Goal: Use online tool/utility: Utilize a website feature to perform a specific function

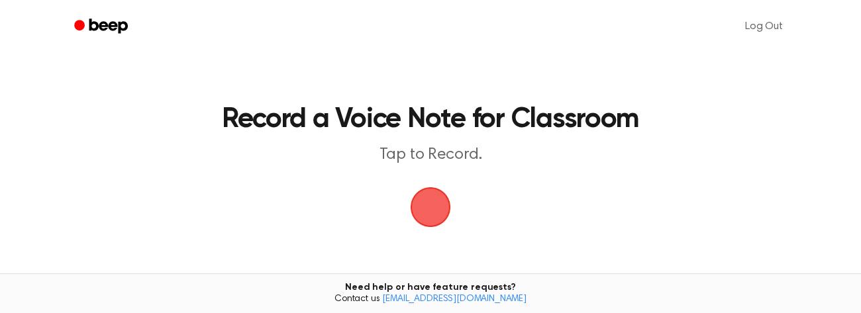
click at [445, 204] on span "button" at bounding box center [430, 207] width 37 height 37
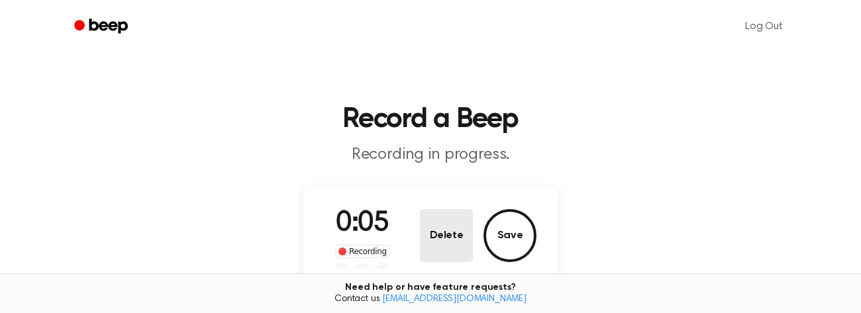
click at [471, 240] on button "Delete" at bounding box center [446, 235] width 53 height 53
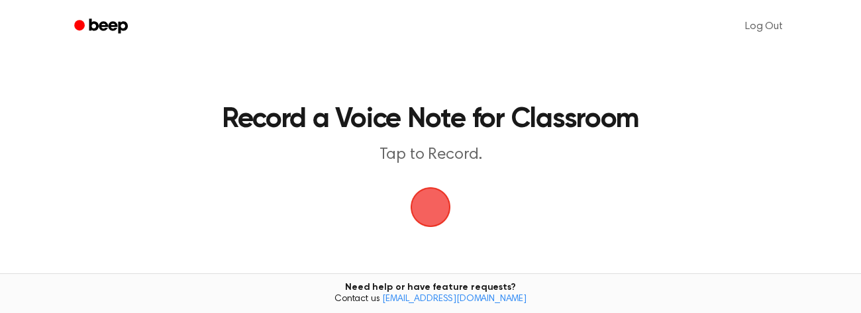
click at [428, 212] on span "button" at bounding box center [430, 207] width 37 height 37
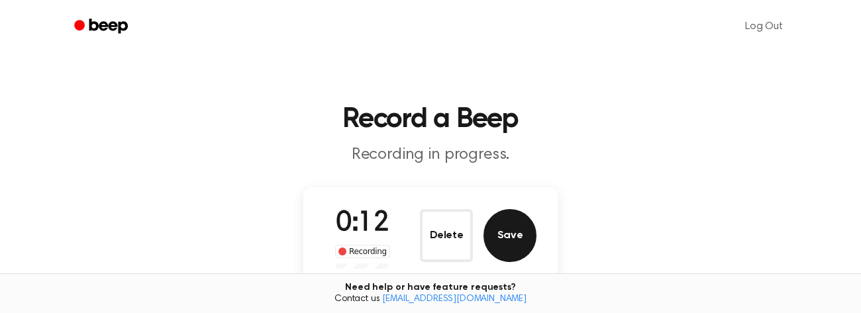
click at [498, 215] on button "Save" at bounding box center [509, 235] width 53 height 53
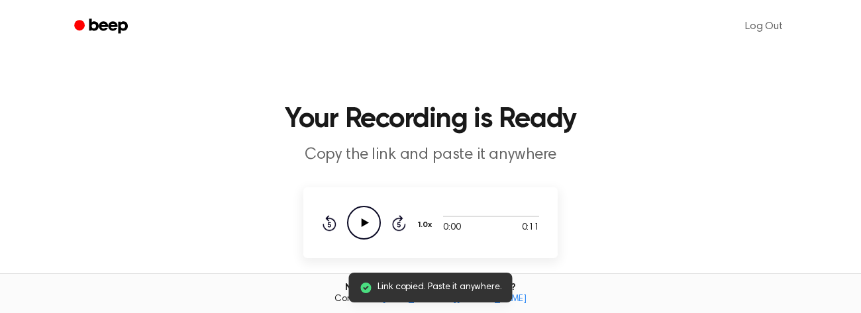
click at [370, 221] on icon "Play Audio" at bounding box center [364, 223] width 34 height 34
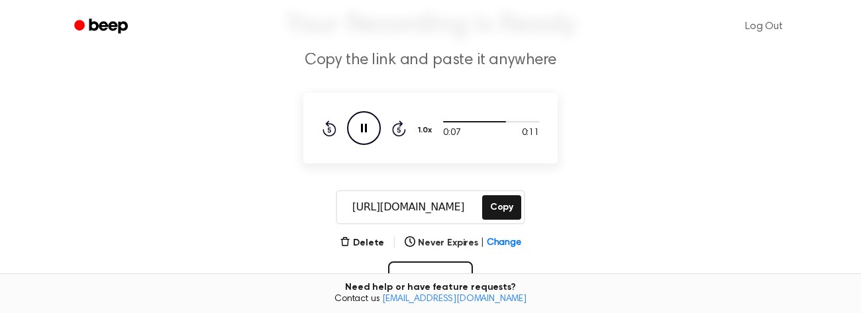
scroll to position [251, 0]
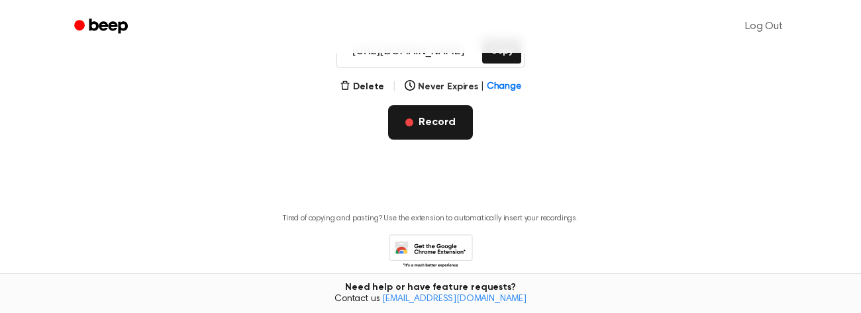
click at [436, 122] on button "Record" at bounding box center [430, 122] width 84 height 34
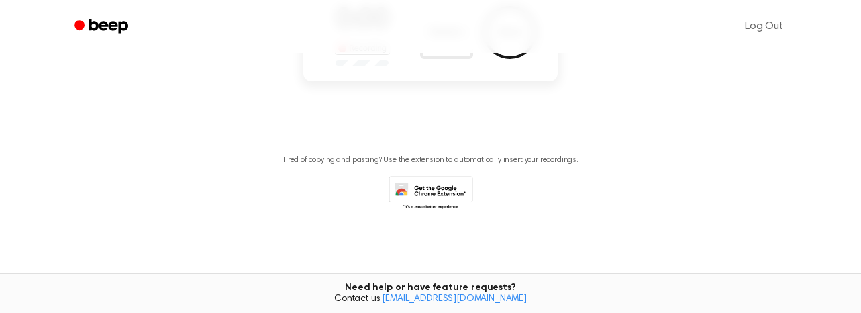
scroll to position [148, 0]
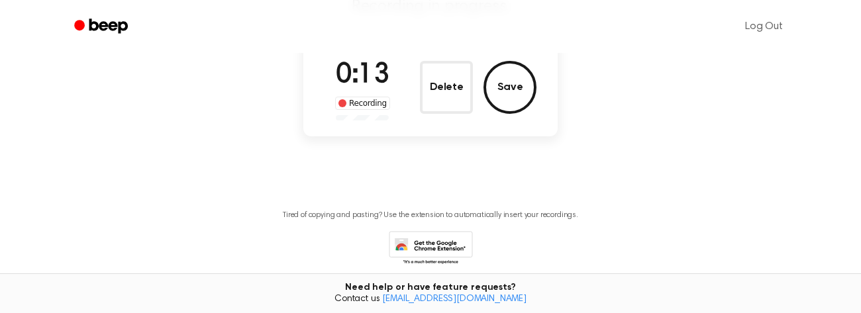
click at [405, 81] on div "0:13 Recording Delete Save" at bounding box center [430, 88] width 212 height 66
click at [440, 81] on button "Delete" at bounding box center [446, 87] width 53 height 53
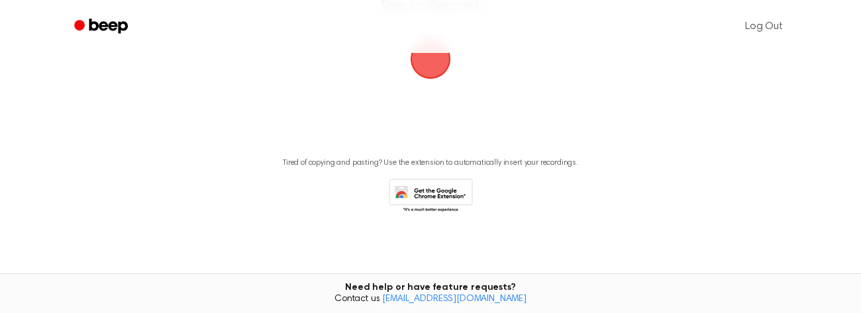
scroll to position [96, 0]
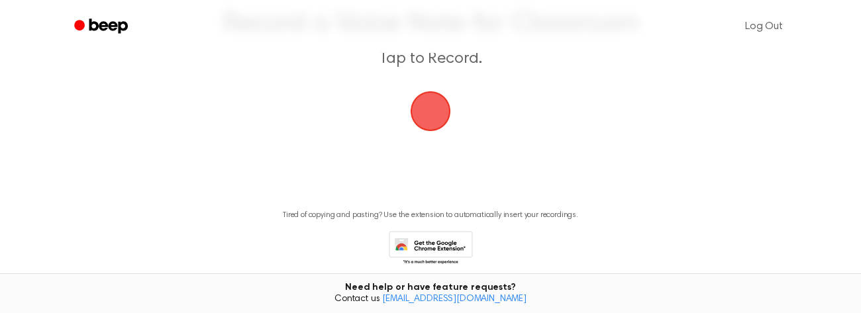
click at [419, 102] on span "button" at bounding box center [430, 111] width 37 height 37
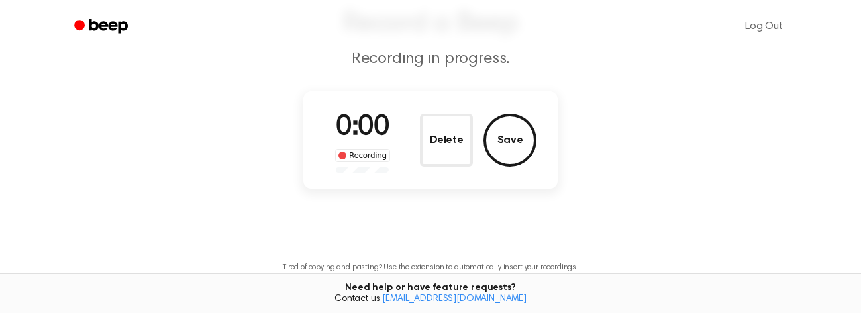
scroll to position [148, 0]
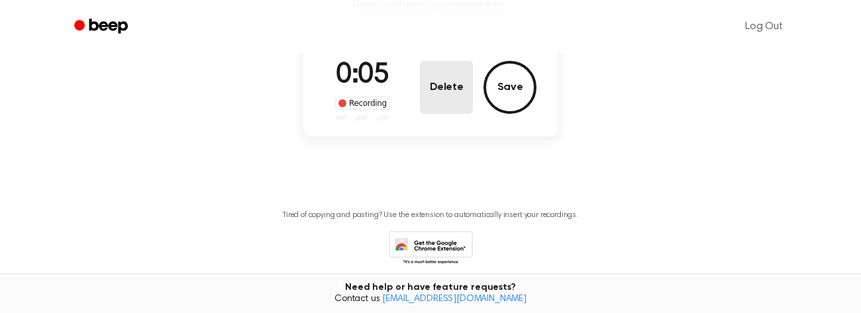
click at [441, 73] on button "Delete" at bounding box center [446, 87] width 53 height 53
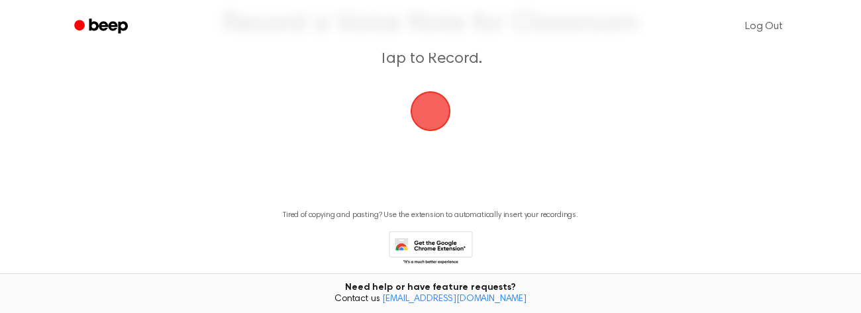
click at [429, 113] on span "button" at bounding box center [430, 111] width 37 height 37
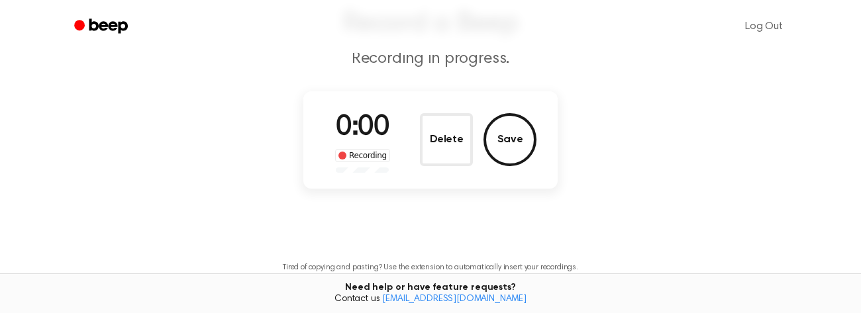
scroll to position [148, 0]
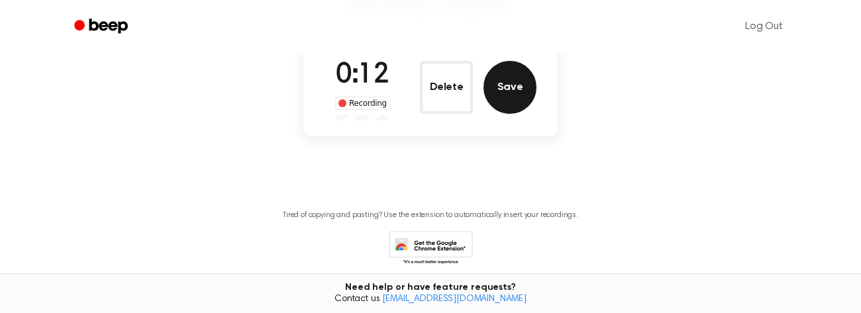
click at [512, 99] on button "Save" at bounding box center [509, 87] width 53 height 53
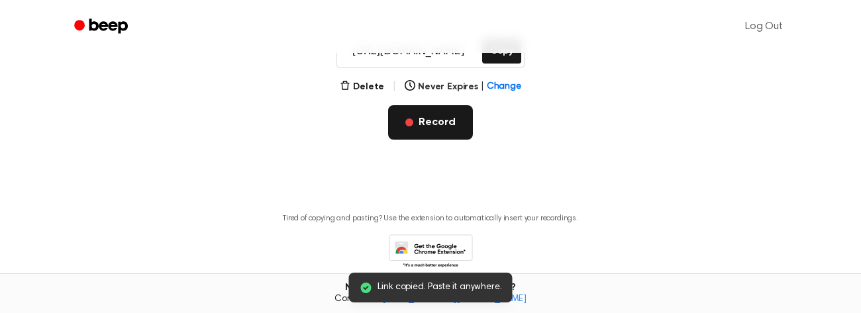
scroll to position [0, 0]
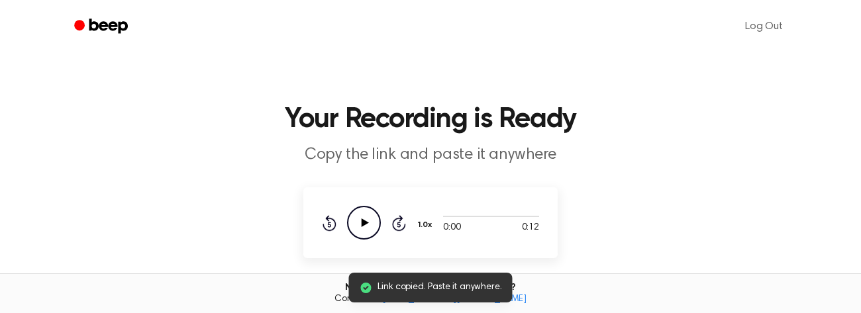
click at [360, 218] on icon "Play Audio" at bounding box center [364, 223] width 34 height 34
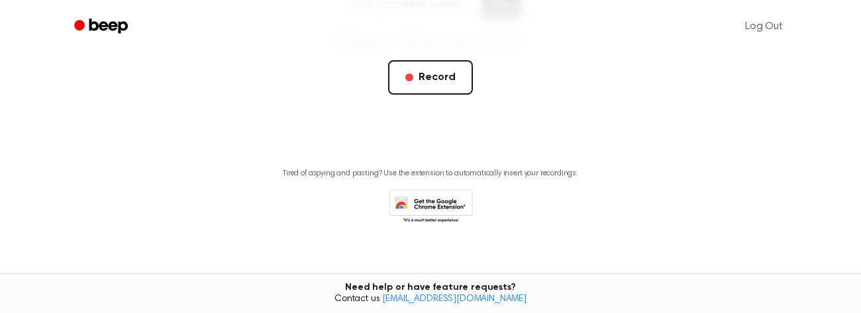
scroll to position [306, 0]
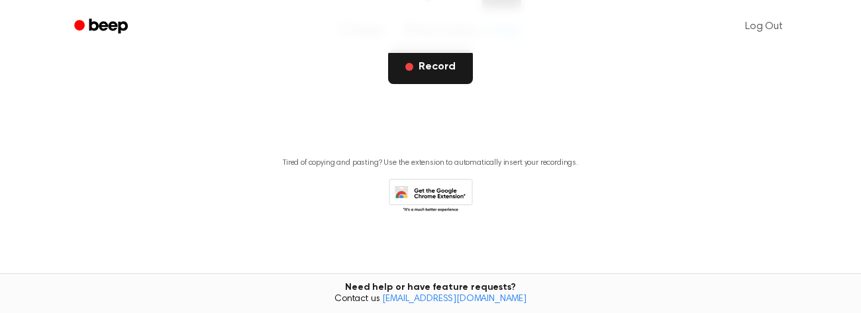
click at [425, 76] on button "Record" at bounding box center [430, 67] width 84 height 34
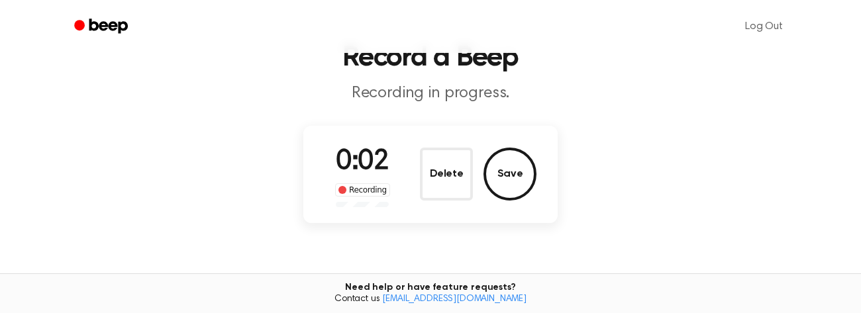
scroll to position [59, 0]
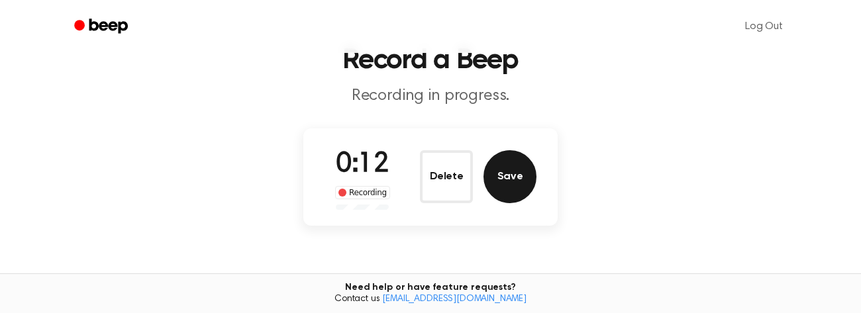
click at [492, 185] on button "Save" at bounding box center [509, 176] width 53 height 53
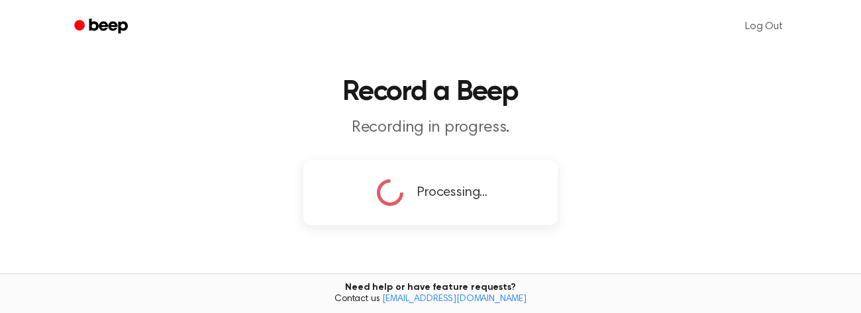
scroll to position [138, 0]
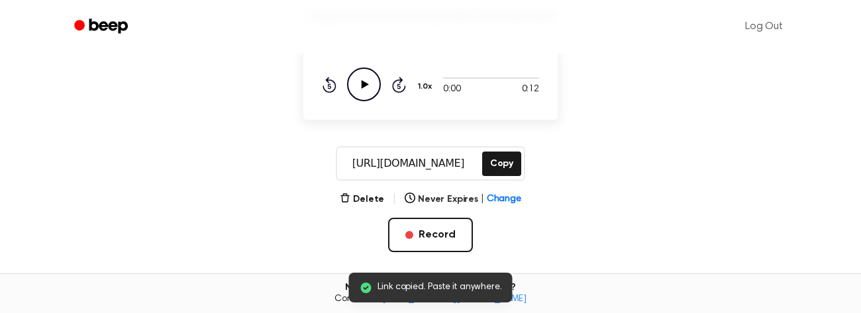
click at [367, 86] on icon "Play Audio" at bounding box center [364, 85] width 34 height 34
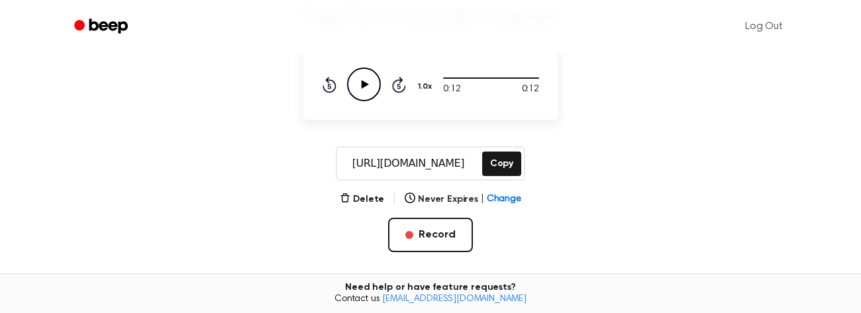
click at [367, 86] on icon "Play Audio" at bounding box center [364, 85] width 34 height 34
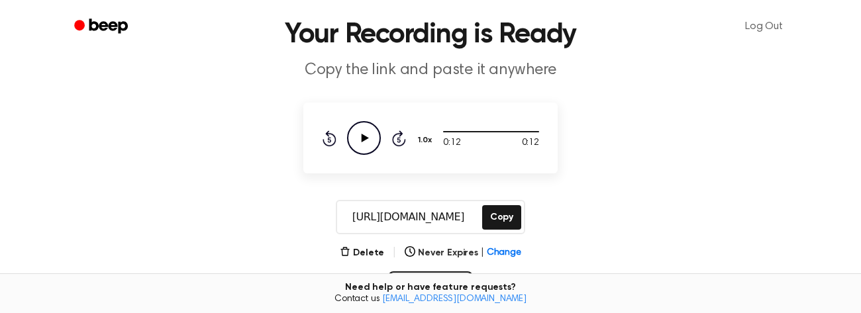
scroll to position [117, 0]
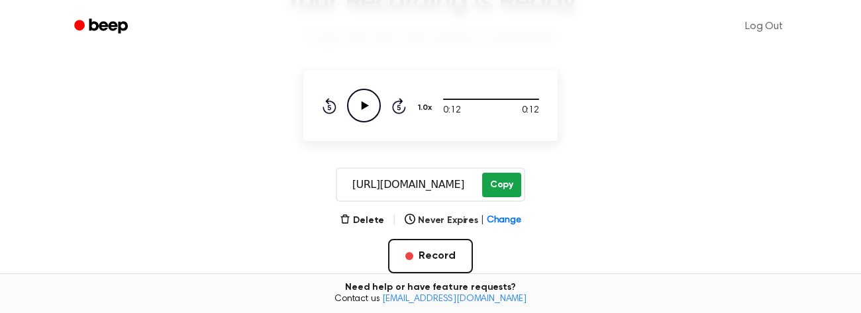
click at [494, 175] on button "Copy" at bounding box center [501, 185] width 39 height 24
